Goal: Task Accomplishment & Management: Manage account settings

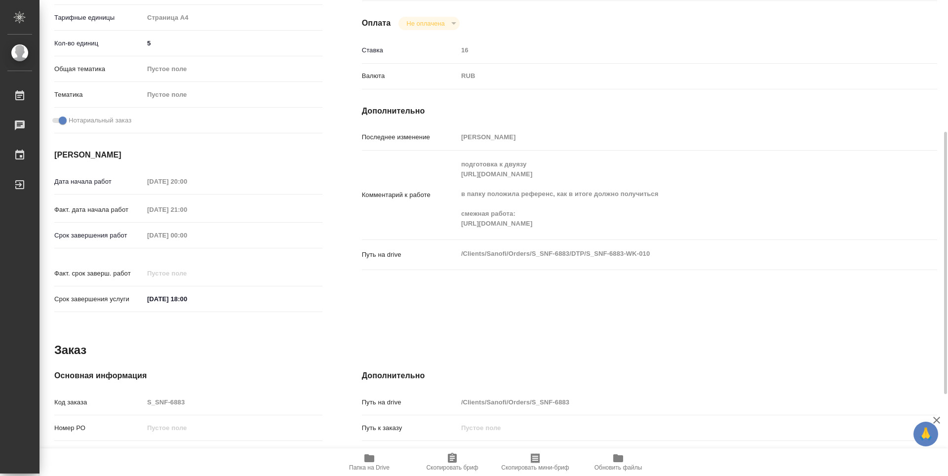
scroll to position [141, 0]
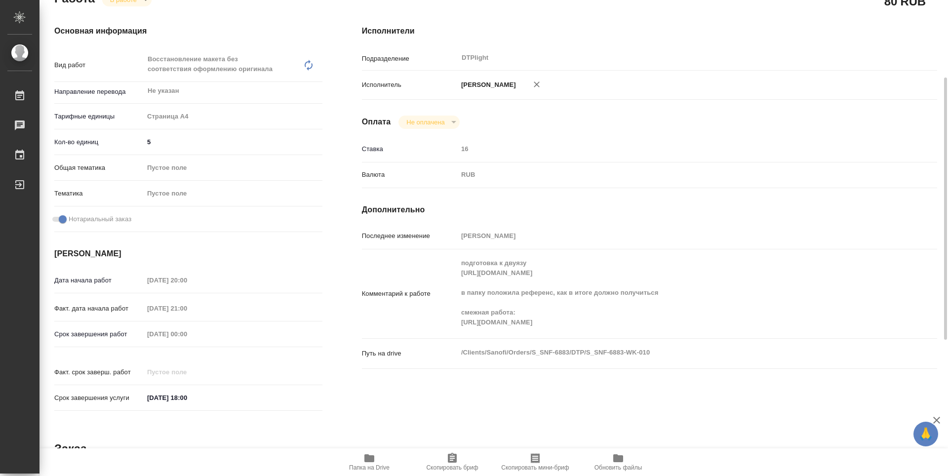
click at [374, 458] on icon "button" at bounding box center [369, 458] width 10 height 8
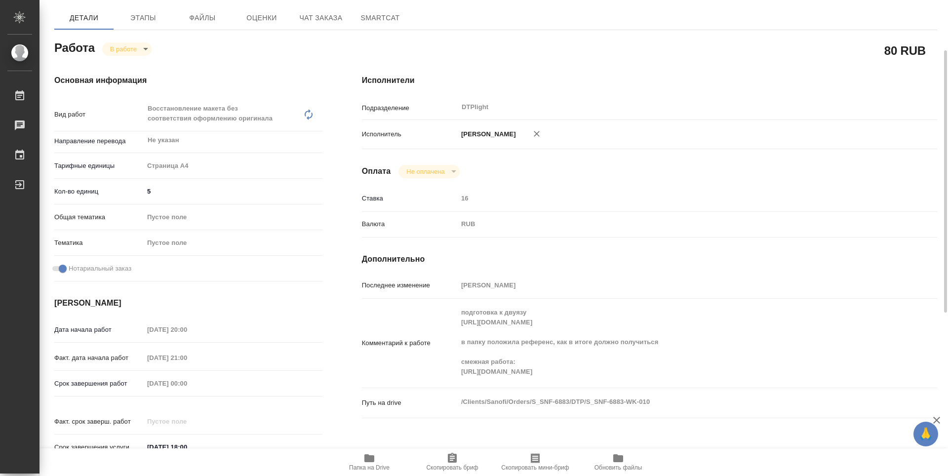
click at [130, 48] on body "🙏 .cls-1 fill:#fff; AWATERA Zubakova Viktoriya Работы 0 Чаты График Выйти S_SNF…" at bounding box center [474, 238] width 948 height 476
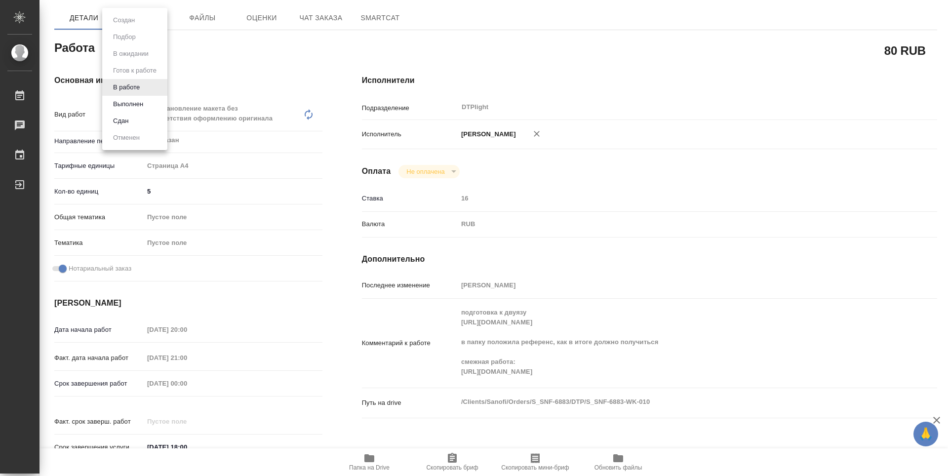
click at [139, 104] on button "Выполнен" at bounding box center [128, 104] width 36 height 11
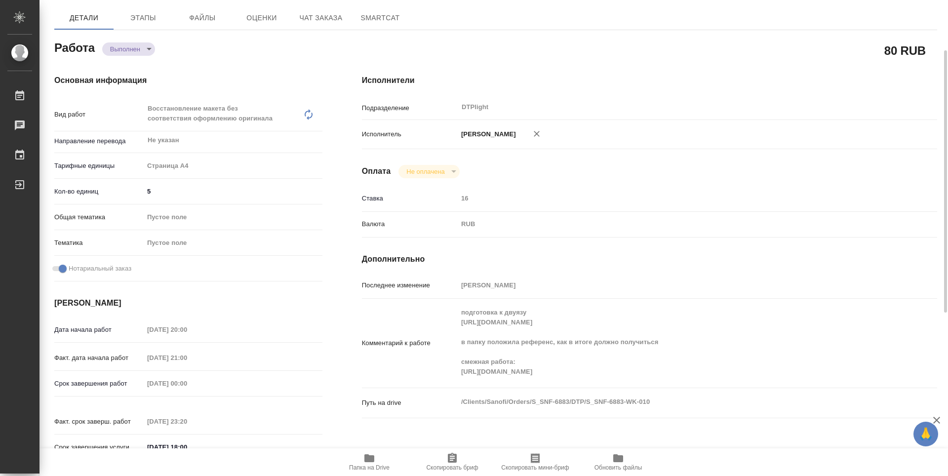
type textarea "x"
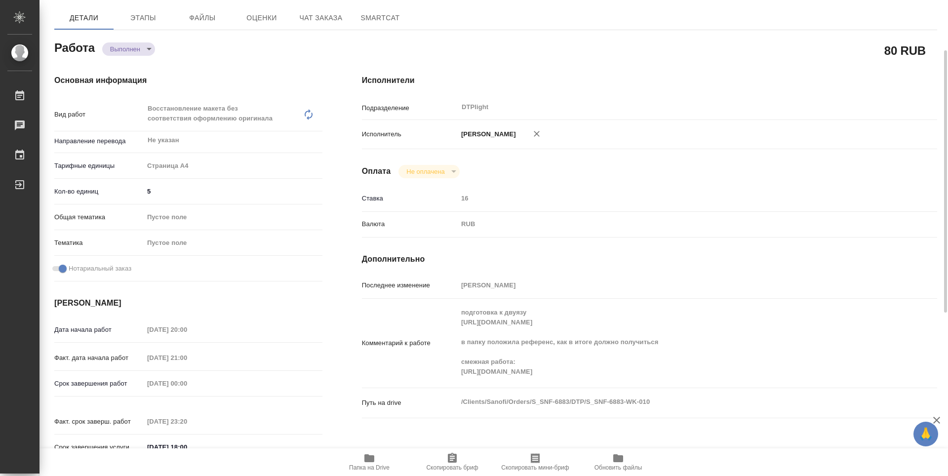
type textarea "x"
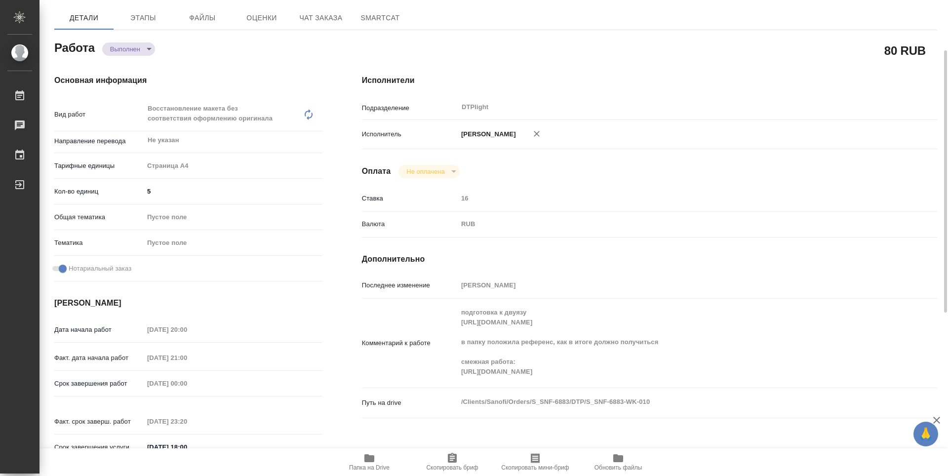
type textarea "x"
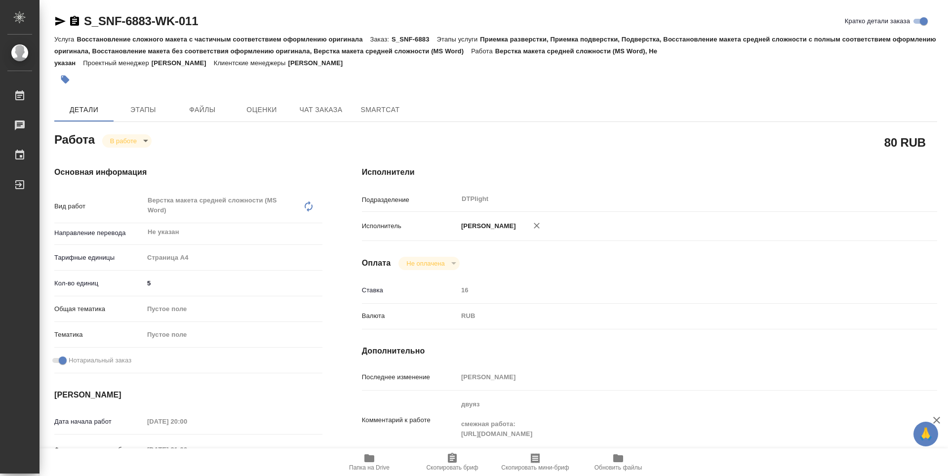
scroll to position [388, 0]
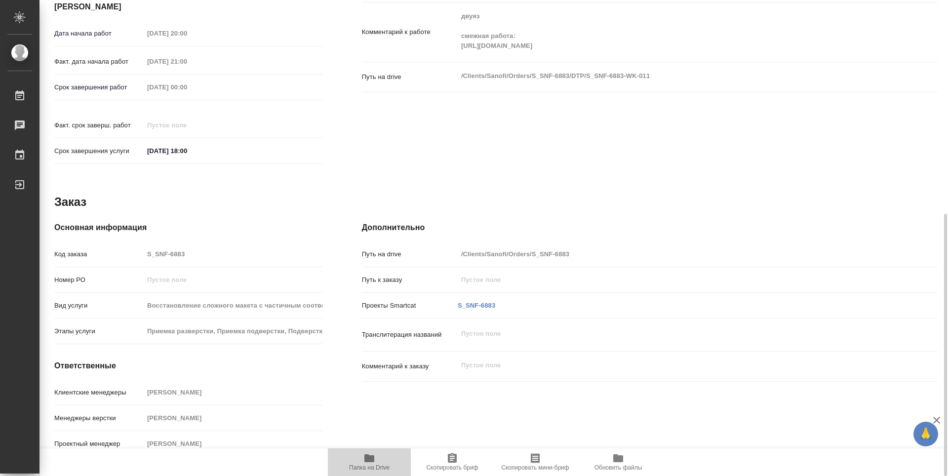
click at [371, 458] on icon "button" at bounding box center [369, 458] width 10 height 8
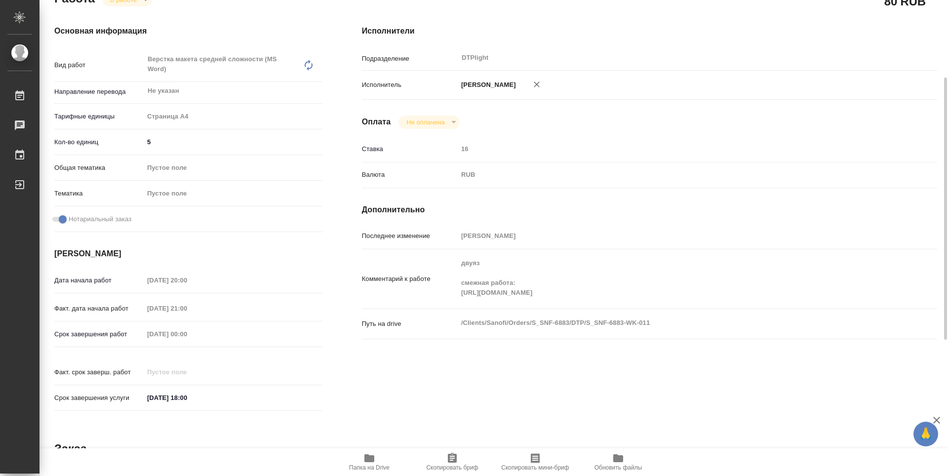
scroll to position [92, 0]
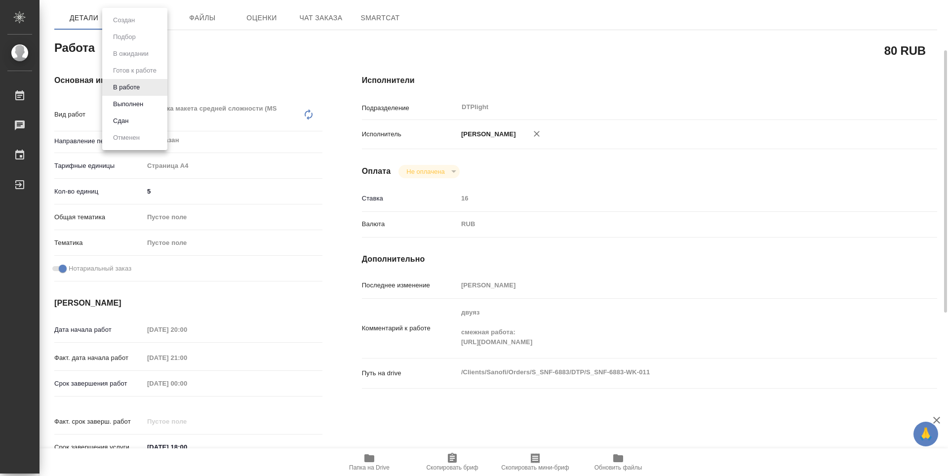
click at [127, 47] on body "🙏 .cls-1 fill:#fff; AWATERA Zubakova Viktoriya Работы 0 Чаты График Выйти S_SNF…" at bounding box center [474, 238] width 948 height 476
click at [136, 101] on button "Выполнен" at bounding box center [128, 104] width 36 height 11
type textarea "x"
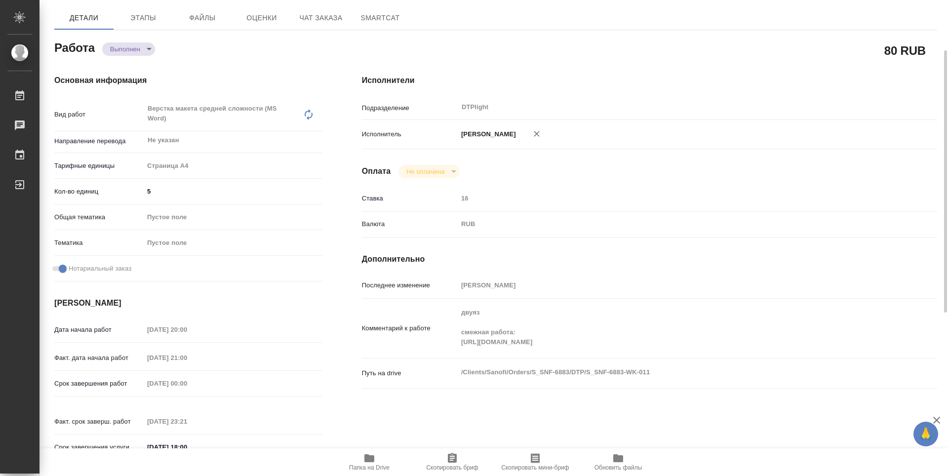
type textarea "x"
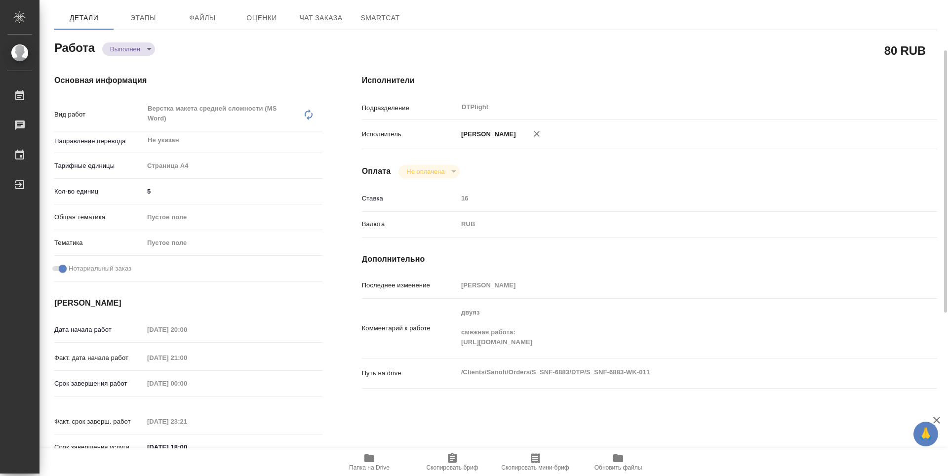
type textarea "x"
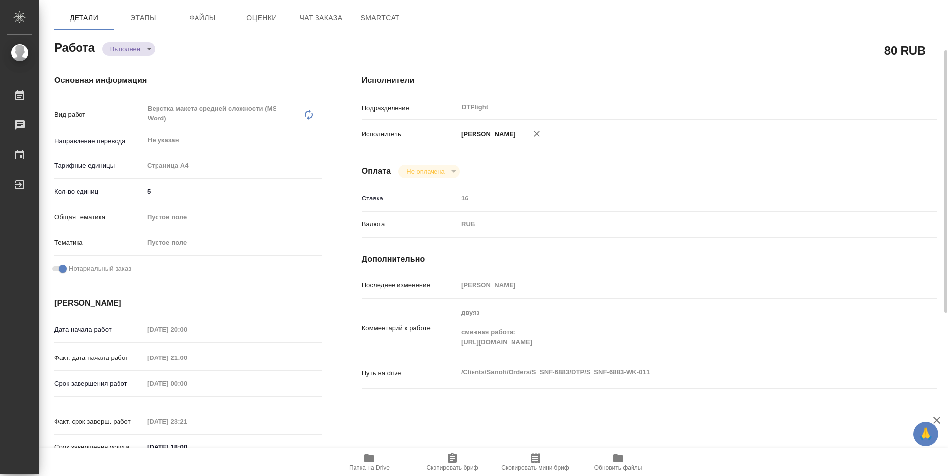
type textarea "x"
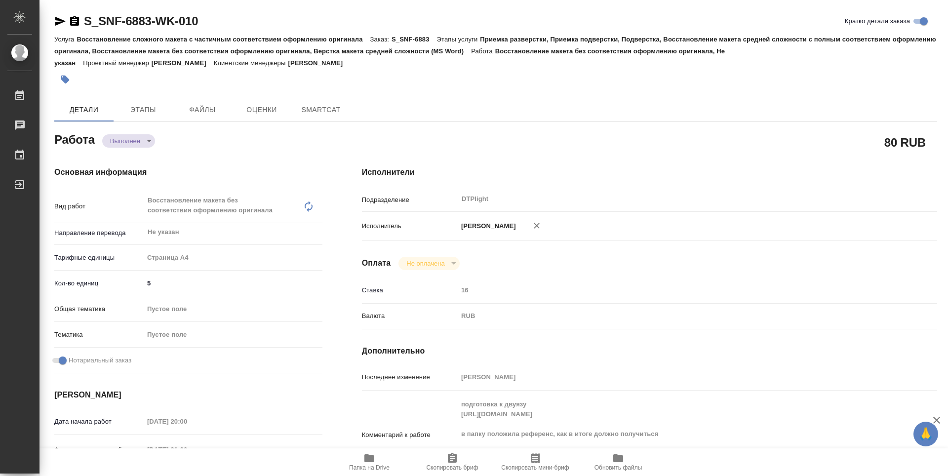
type textarea "x"
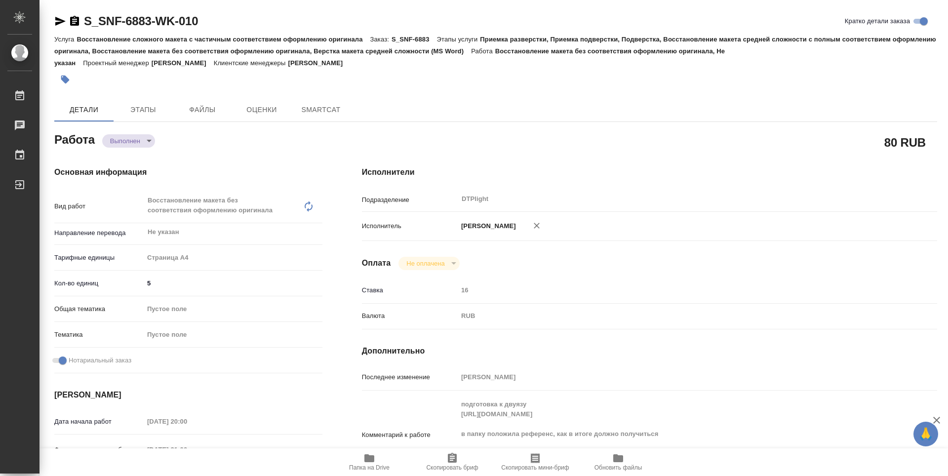
type textarea "x"
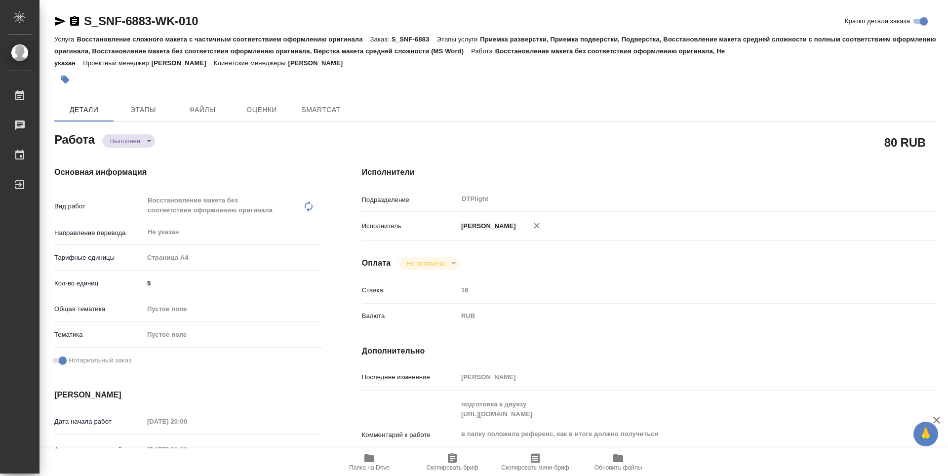
type textarea "x"
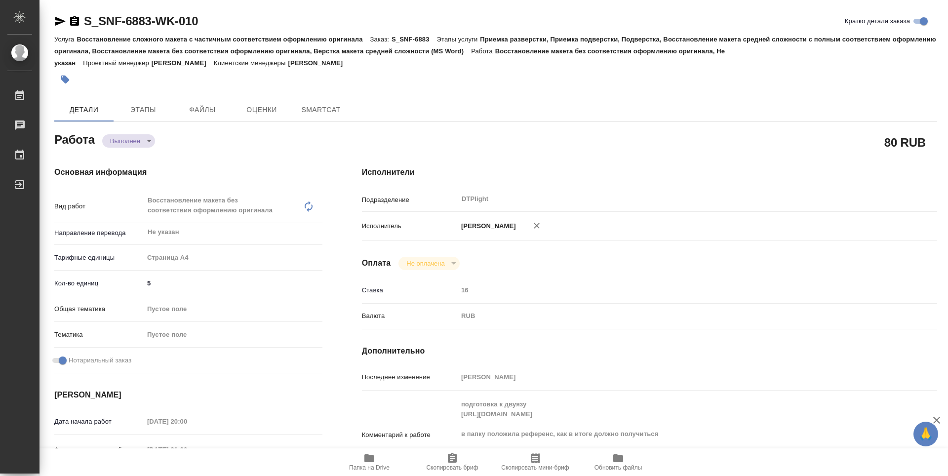
type textarea "x"
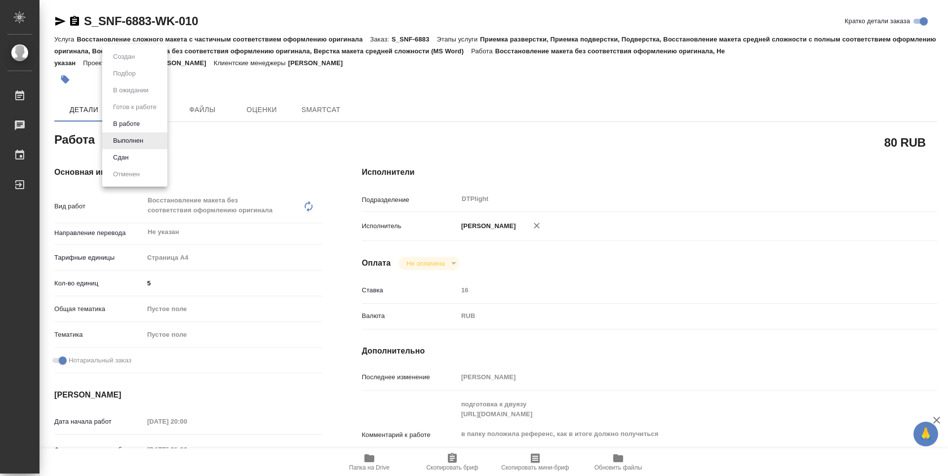
click at [145, 146] on body "🙏 .cls-1 fill:#fff; AWATERA Zubakova Viktoriya Работы Чаты График Выйти S_SNF-6…" at bounding box center [474, 238] width 948 height 476
type textarea "x"
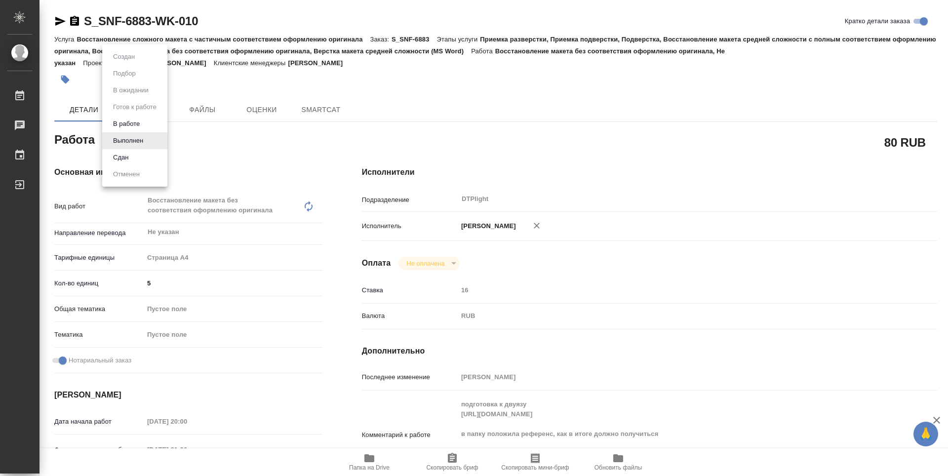
type textarea "x"
click at [140, 123] on button "В работе" at bounding box center [126, 123] width 33 height 11
type textarea "x"
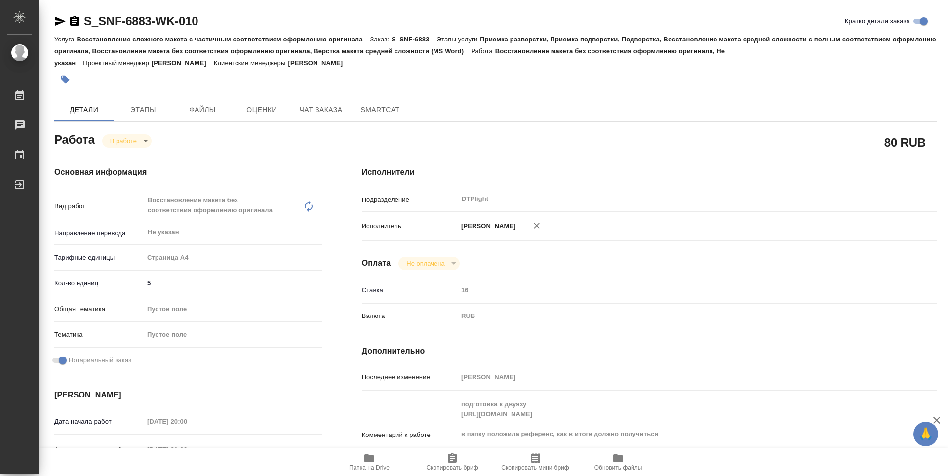
type textarea "x"
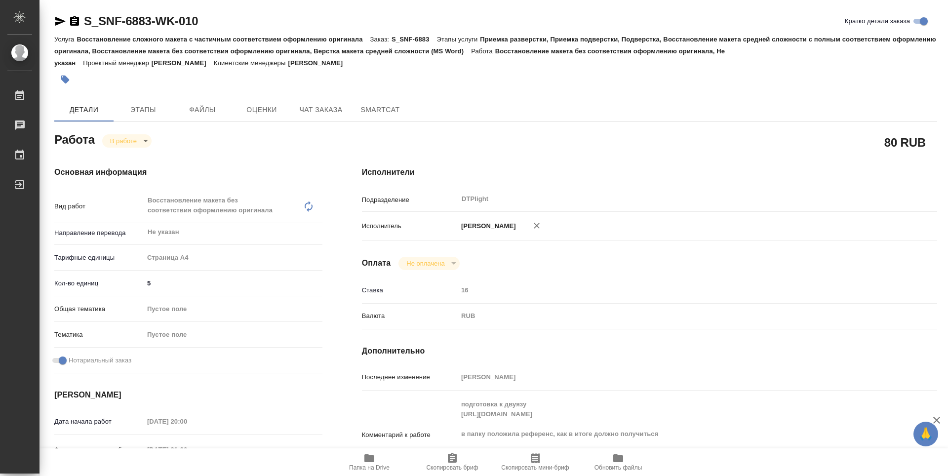
type textarea "x"
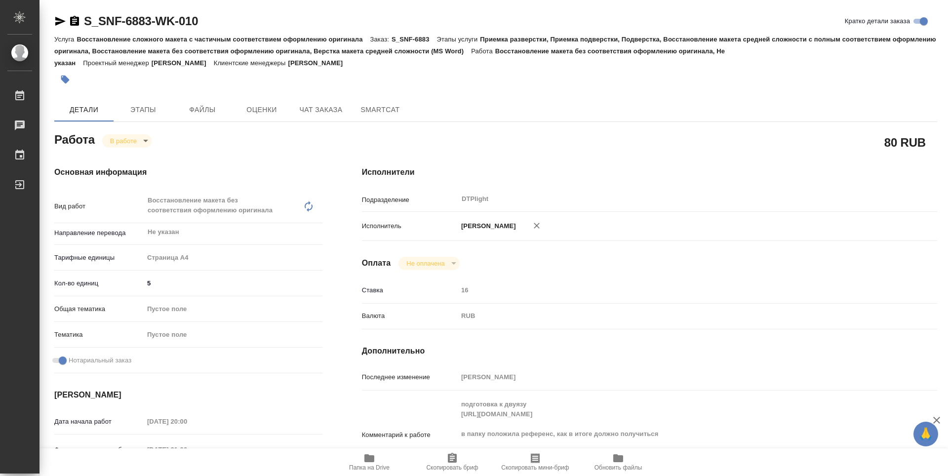
type textarea "x"
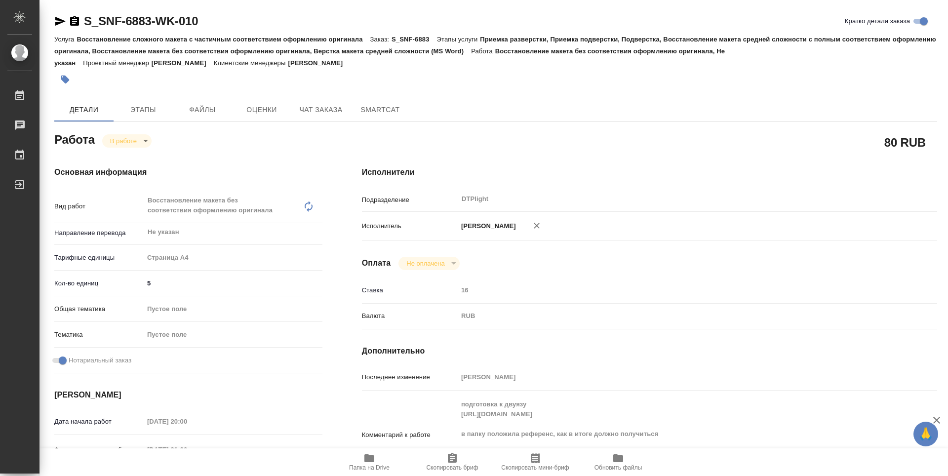
type textarea "x"
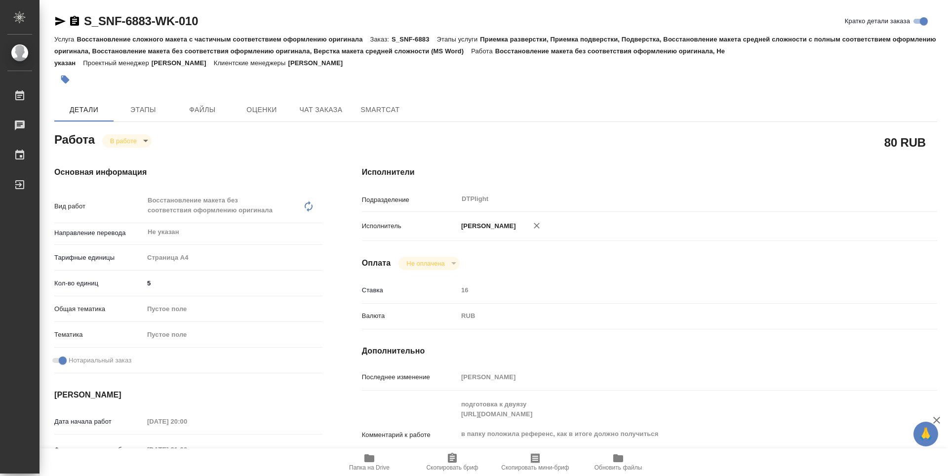
type textarea "x"
click at [132, 142] on body "🙏 .cls-1 fill:#fff; AWATERA Zubakova Viktoriya Работы 0 Чаты График Выйти S_SNF…" at bounding box center [474, 238] width 948 height 476
click at [135, 156] on button "Выполнен" at bounding box center [128, 157] width 36 height 11
type textarea "x"
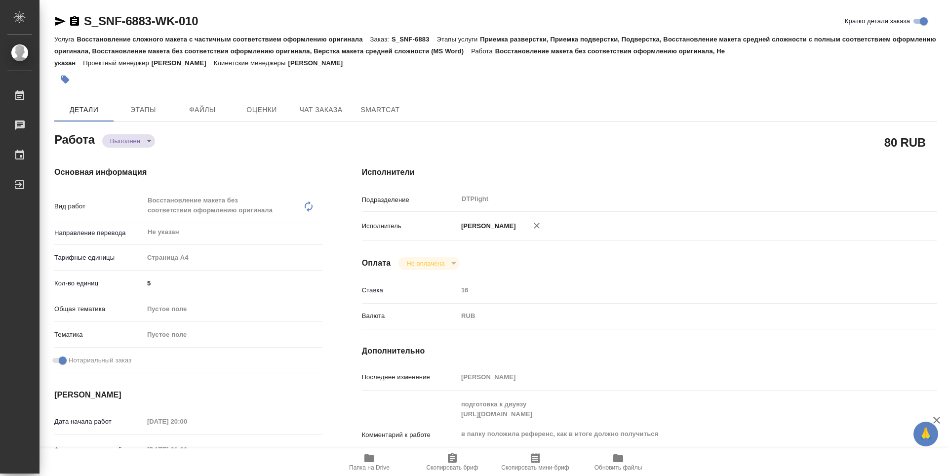
type textarea "x"
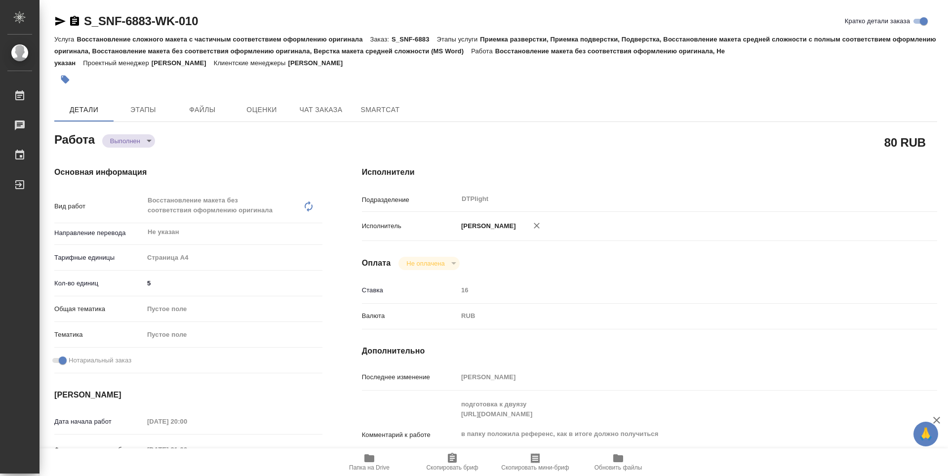
type textarea "x"
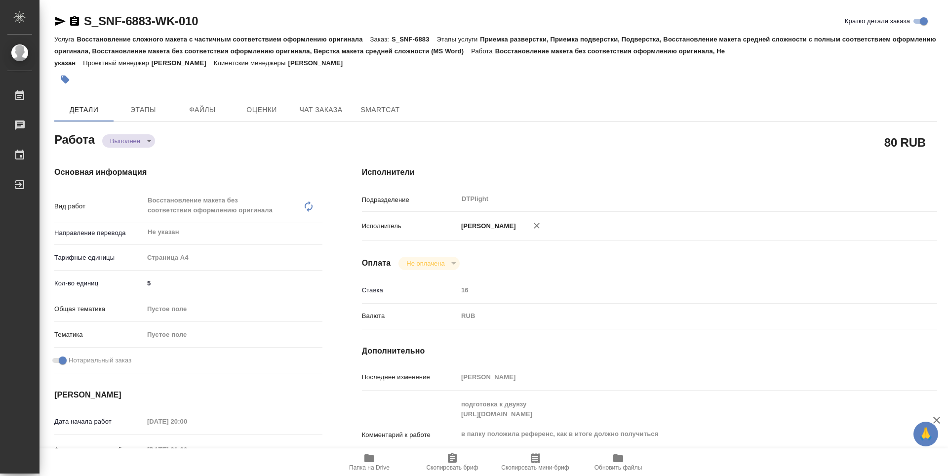
type textarea "x"
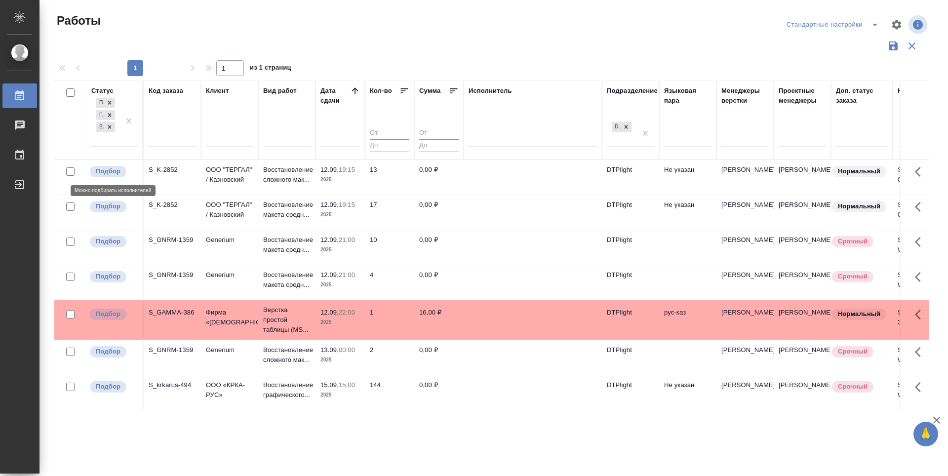
click at [101, 169] on p "Подбор" at bounding box center [108, 171] width 25 height 10
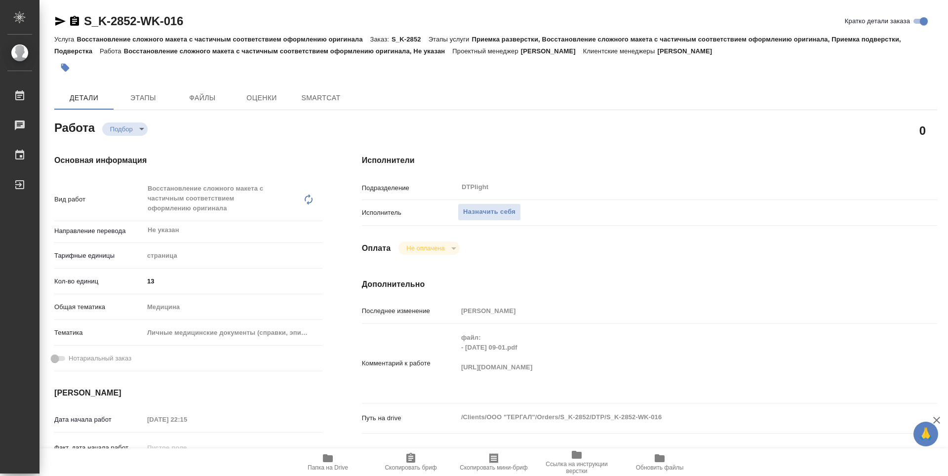
type textarea "x"
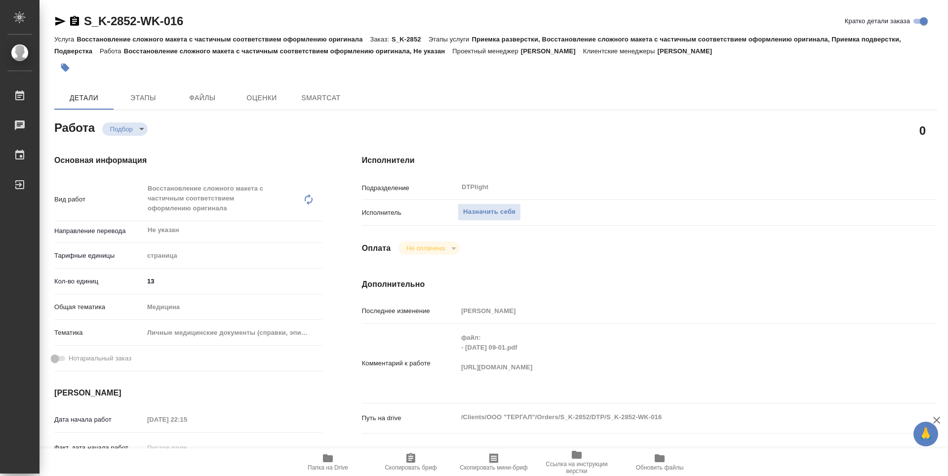
type textarea "x"
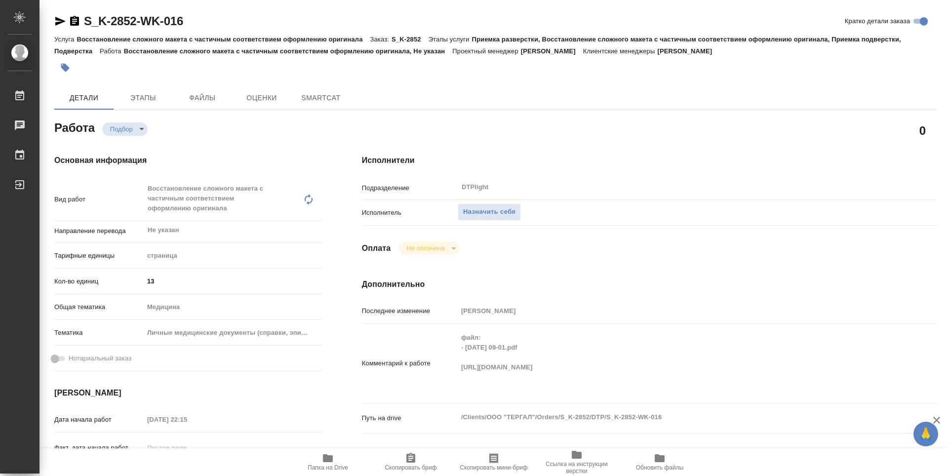
type textarea "x"
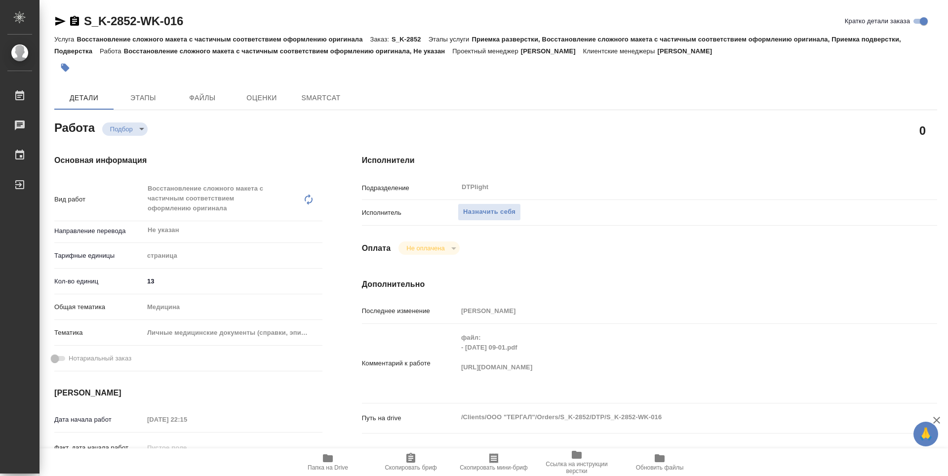
type textarea "x"
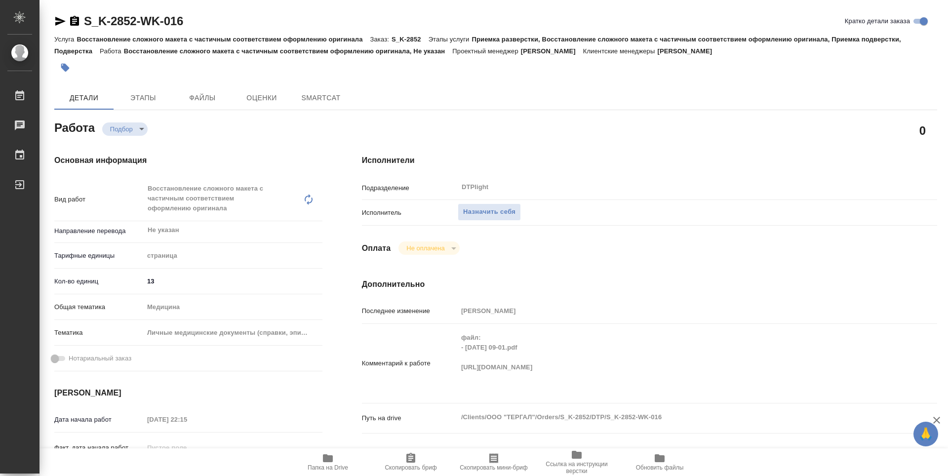
type textarea "x"
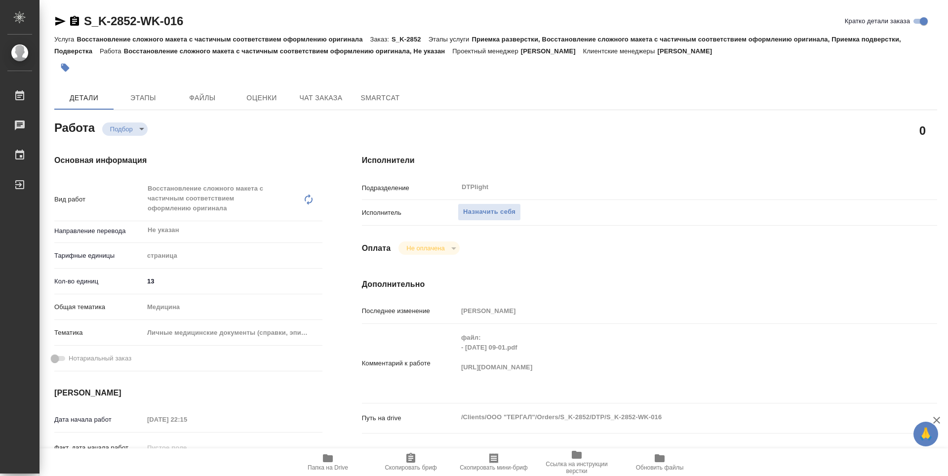
type textarea "x"
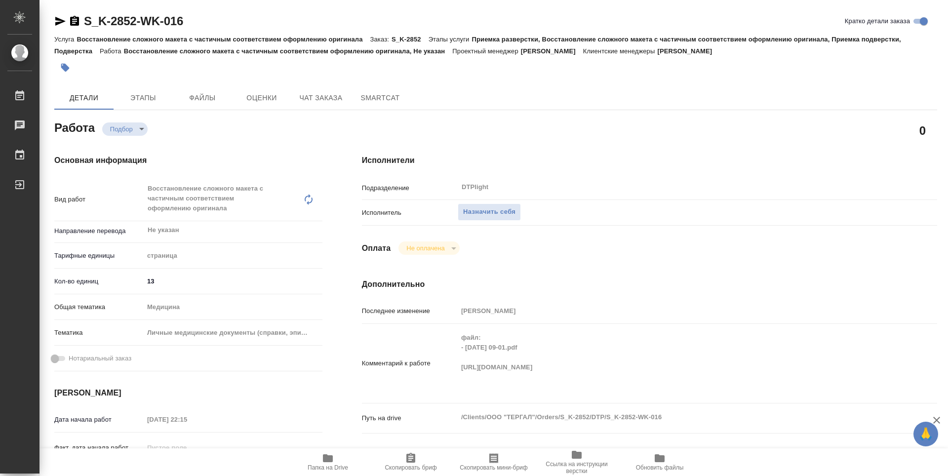
type textarea "x"
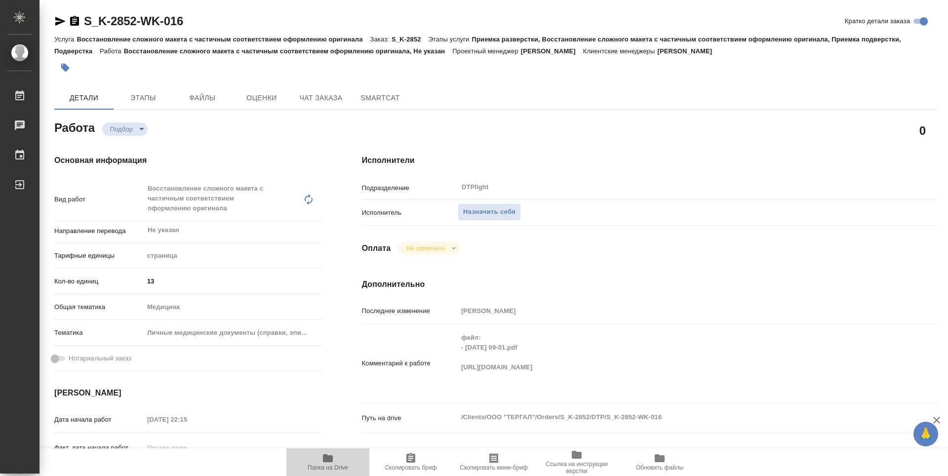
click at [327, 464] on span "Папка на Drive" at bounding box center [327, 467] width 40 height 7
click at [498, 211] on span "Назначить себя" at bounding box center [489, 211] width 52 height 11
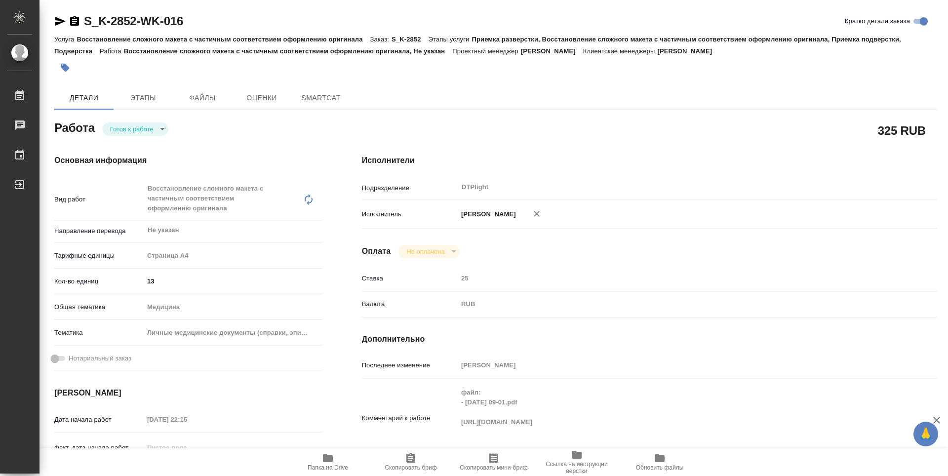
type textarea "x"
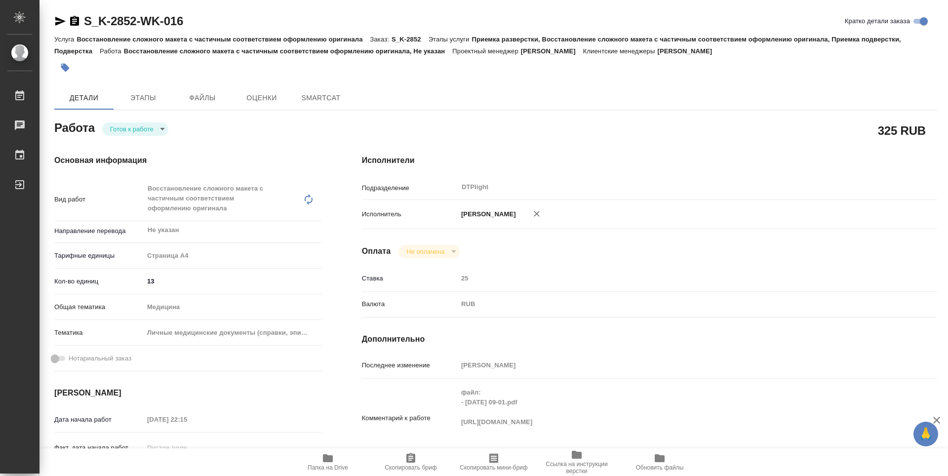
type textarea "x"
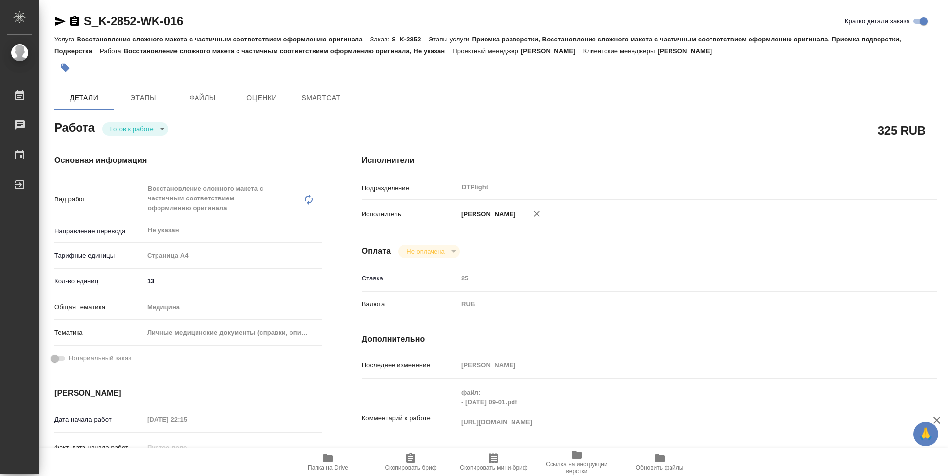
type textarea "x"
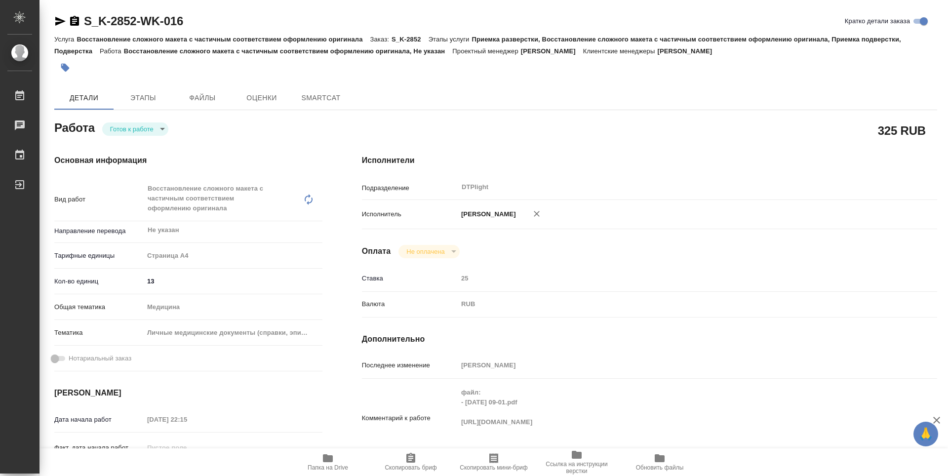
type textarea "x"
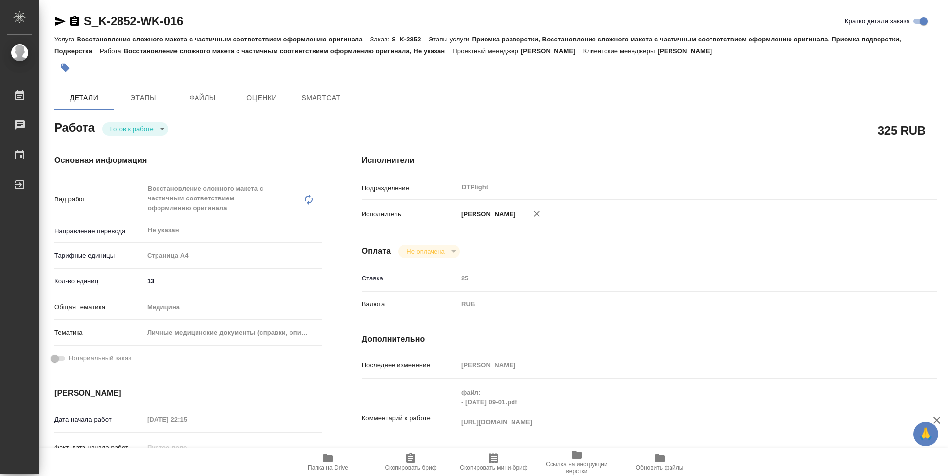
type textarea "x"
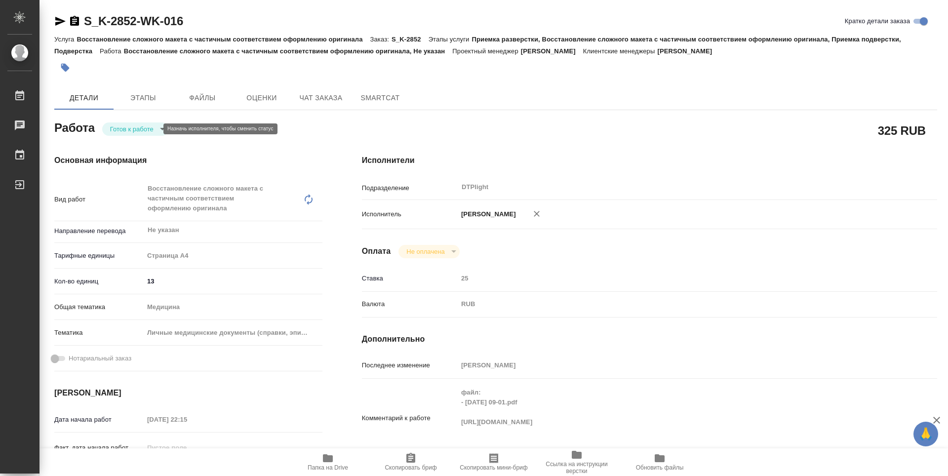
click at [152, 127] on body "🙏 .cls-1 fill:#fff; AWATERA Zubakova Viktoriya Работы Чаты График Выйти S_K-285…" at bounding box center [474, 238] width 948 height 476
click at [134, 131] on button "В работе" at bounding box center [126, 128] width 33 height 11
type textarea "x"
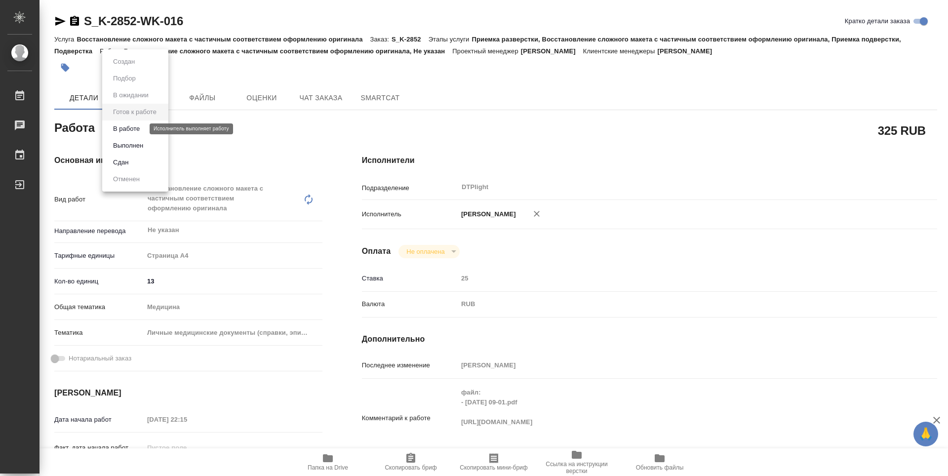
type textarea "x"
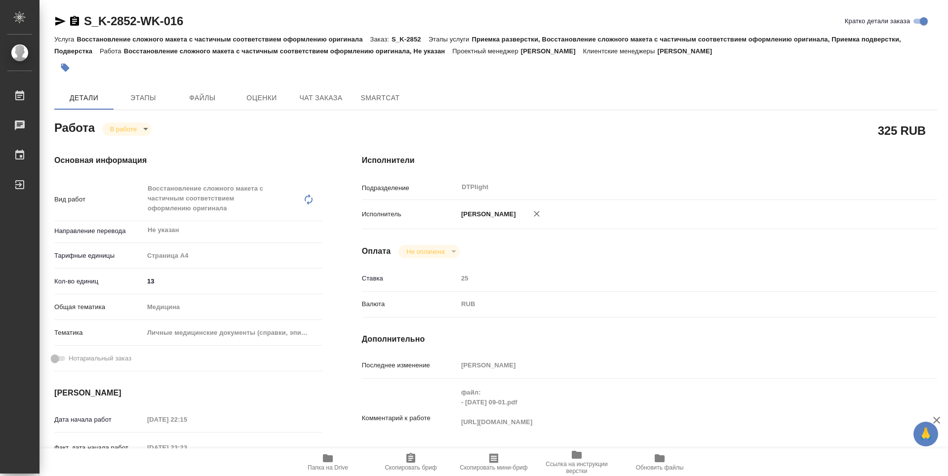
type textarea "x"
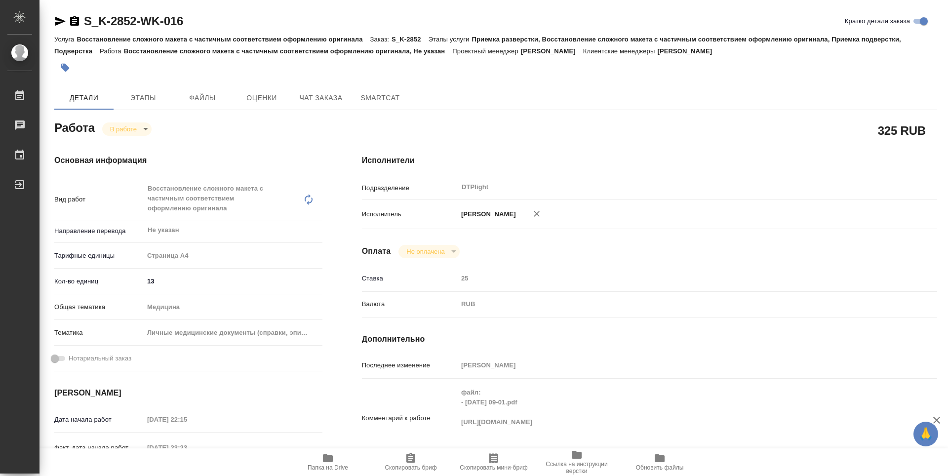
type textarea "x"
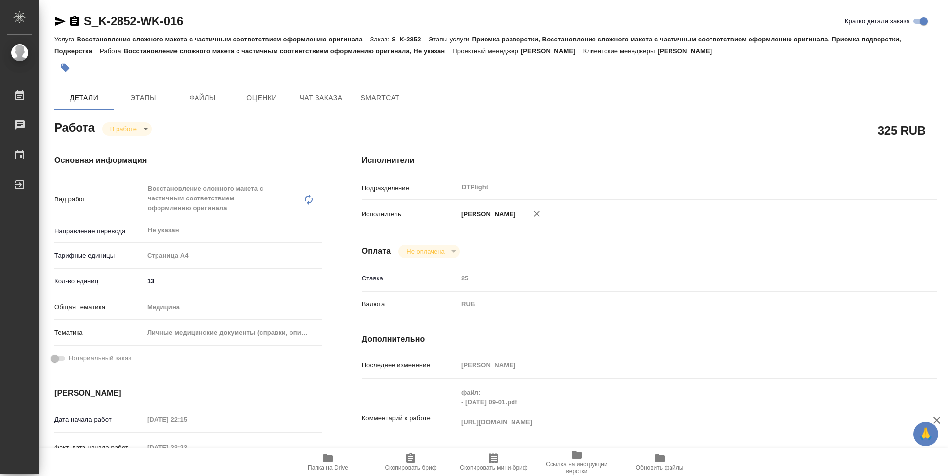
type textarea "x"
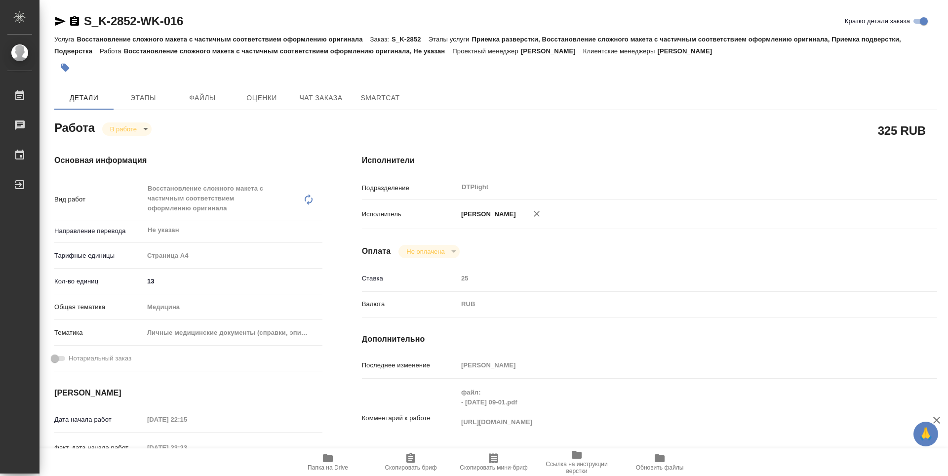
type textarea "x"
drag, startPoint x: 200, startPoint y: 21, endPoint x: 72, endPoint y: 26, distance: 128.4
click at [72, 26] on div "S_K-2852-WK-016 Кратко детали заказа" at bounding box center [495, 21] width 882 height 16
copy link "S_K-2852-WK-016"
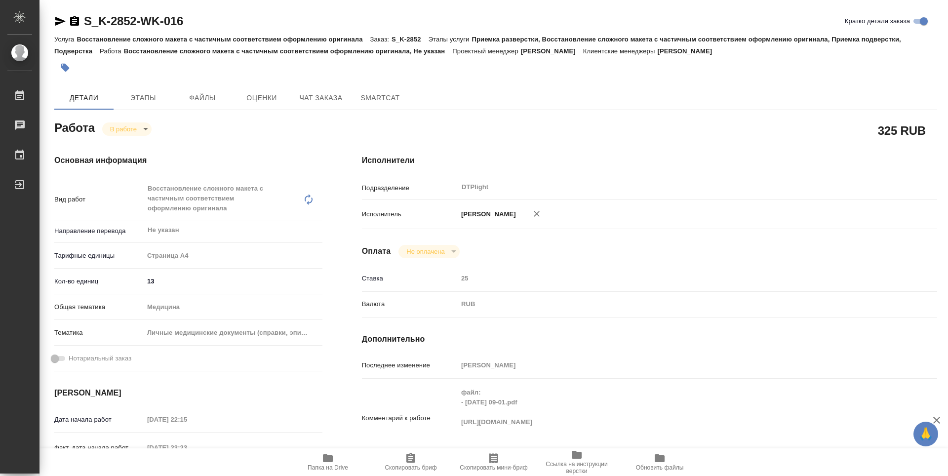
click at [618, 139] on div "Исполнители Подразделение DTPlight ​ Исполнитель Зубакова Виктория Оплата Не оп…" at bounding box center [649, 355] width 614 height 441
